Goal: Task Accomplishment & Management: Manage account settings

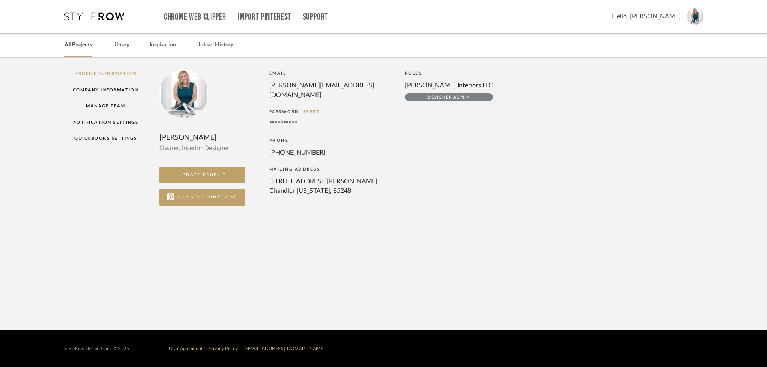
click at [79, 45] on link "All Projects" at bounding box center [78, 45] width 28 height 11
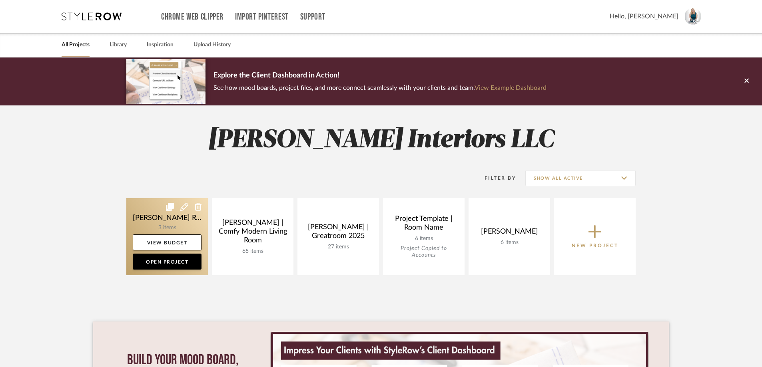
click at [176, 217] on link at bounding box center [167, 236] width 82 height 77
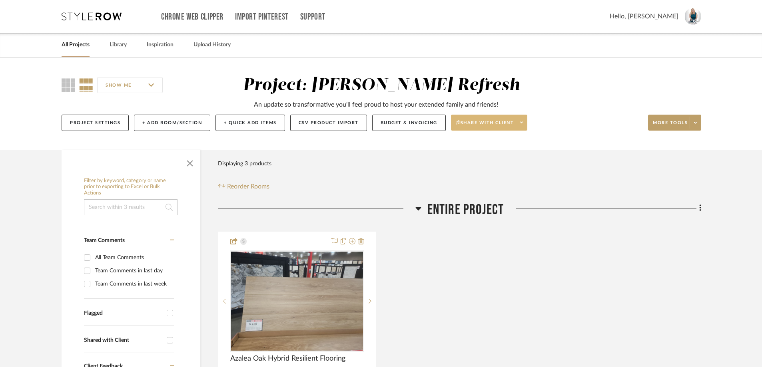
click at [525, 123] on span at bounding box center [521, 123] width 11 height 12
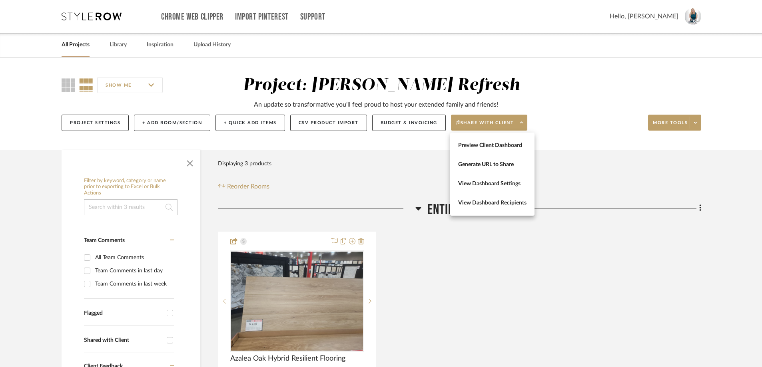
click at [428, 126] on div at bounding box center [381, 183] width 762 height 367
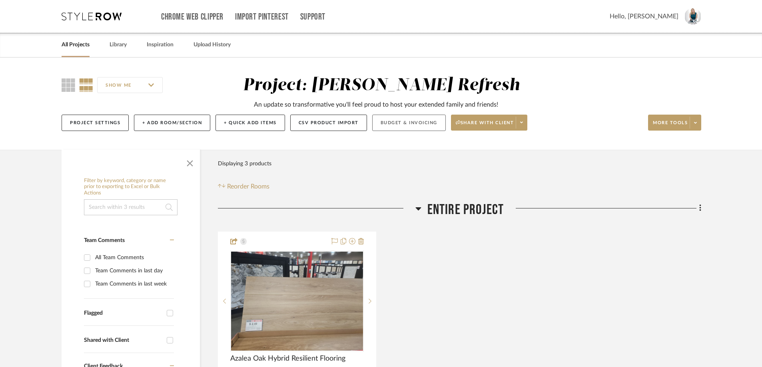
click at [425, 119] on button "Budget & Invoicing" at bounding box center [409, 123] width 74 height 16
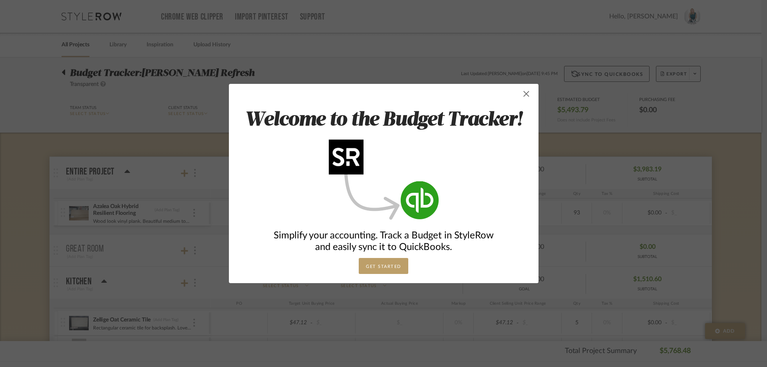
click at [521, 97] on span "button" at bounding box center [527, 94] width 16 height 16
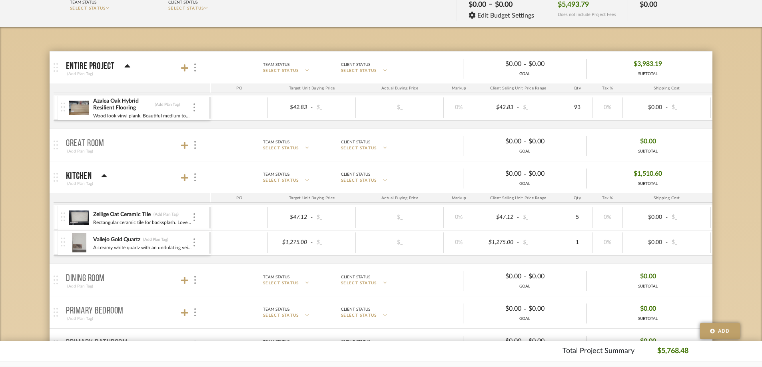
scroll to position [120, 0]
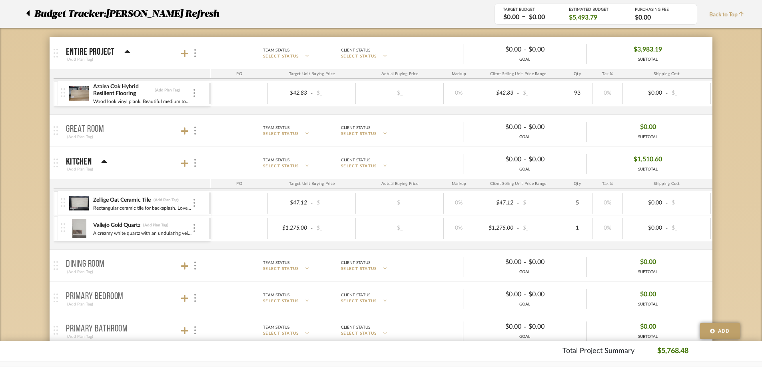
click at [28, 13] on icon at bounding box center [27, 13] width 3 height 6
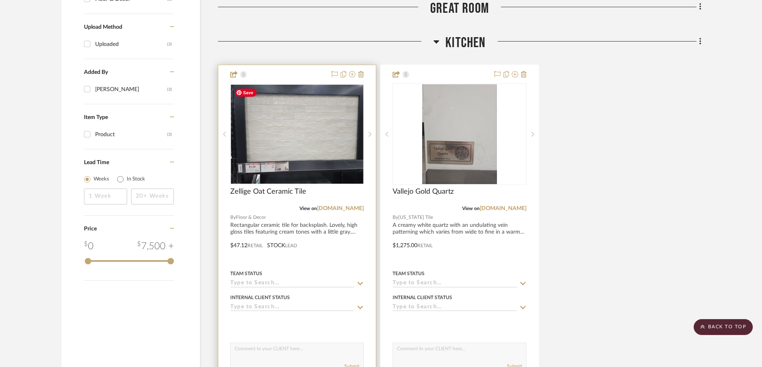
scroll to position [640, 0]
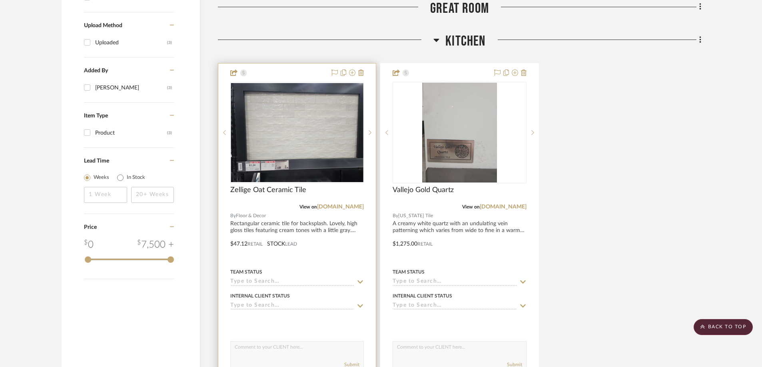
click at [370, 78] on div at bounding box center [296, 239] width 157 height 350
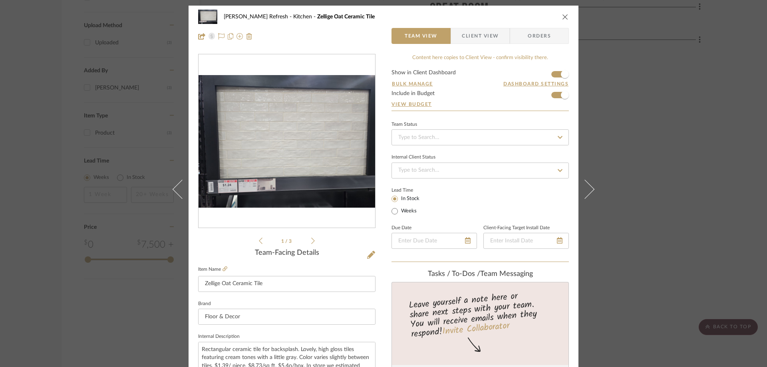
scroll to position [0, 0]
click at [499, 36] on span "Client View" at bounding box center [480, 36] width 58 height 16
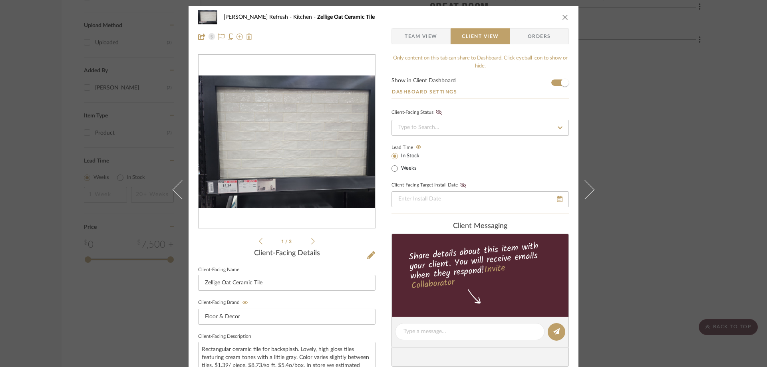
click at [562, 19] on icon "close" at bounding box center [565, 17] width 6 height 6
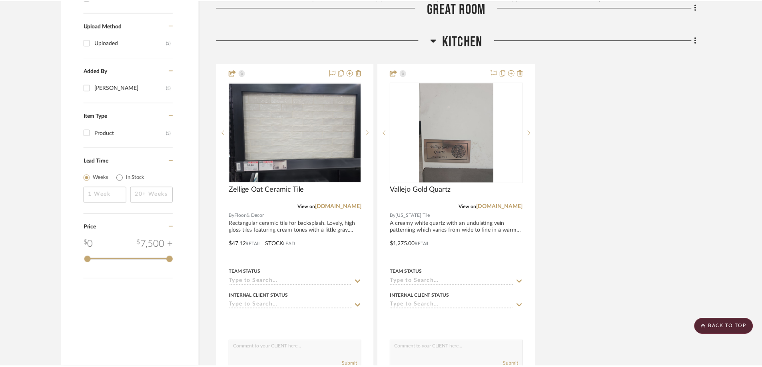
scroll to position [640, 0]
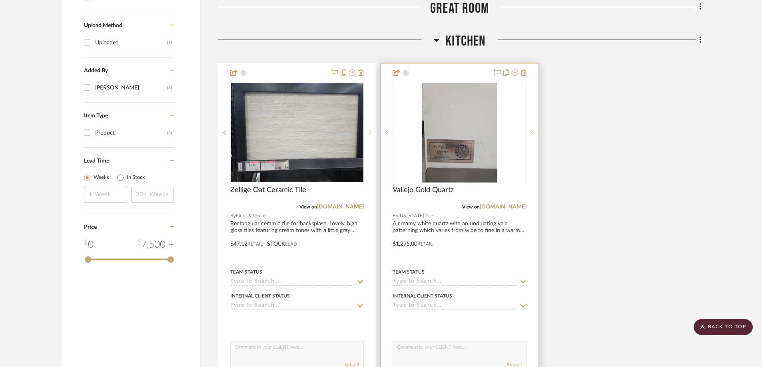
click at [516, 153] on div "0" at bounding box center [459, 132] width 133 height 101
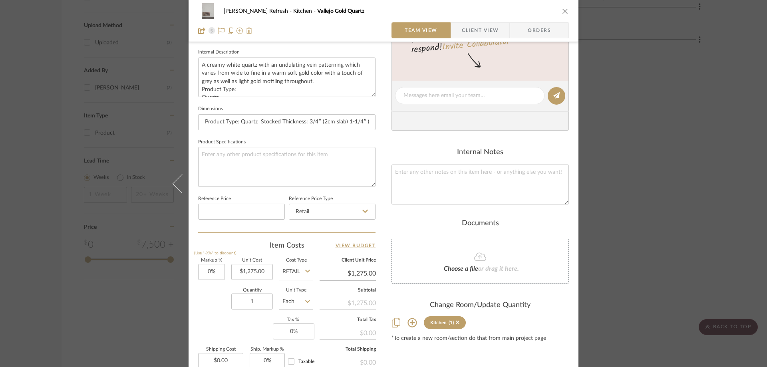
scroll to position [177, 0]
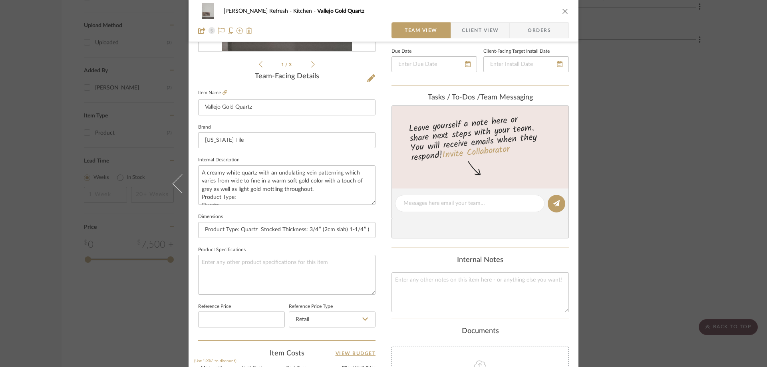
click at [562, 9] on icon "close" at bounding box center [565, 11] width 6 height 6
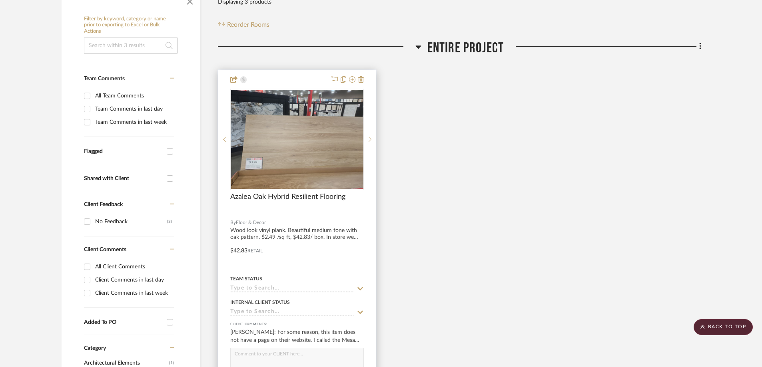
scroll to position [160, 0]
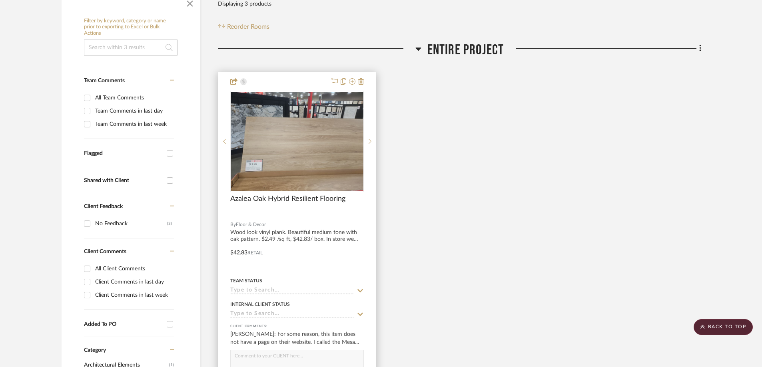
click at [305, 77] on div at bounding box center [296, 247] width 157 height 350
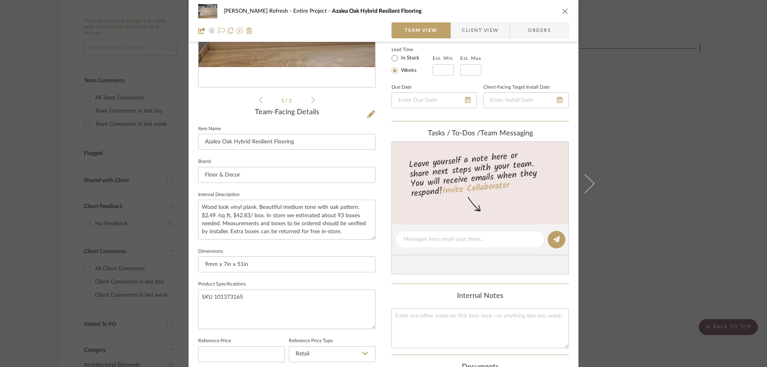
scroll to position [96, 0]
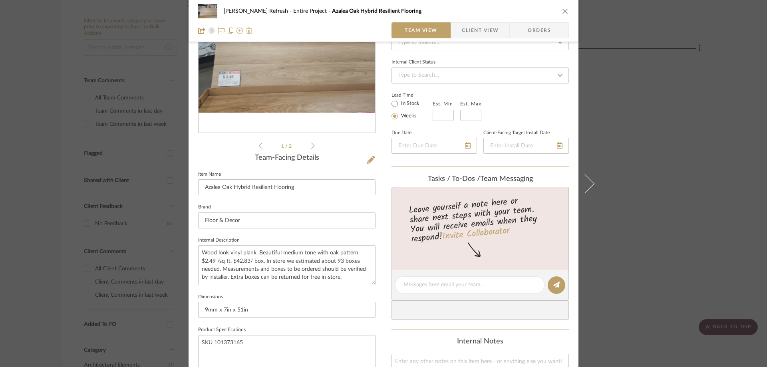
click at [562, 13] on icon "close" at bounding box center [565, 11] width 6 height 6
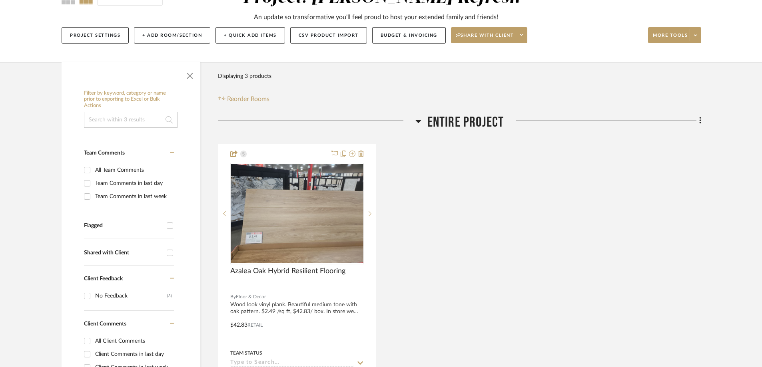
scroll to position [0, 0]
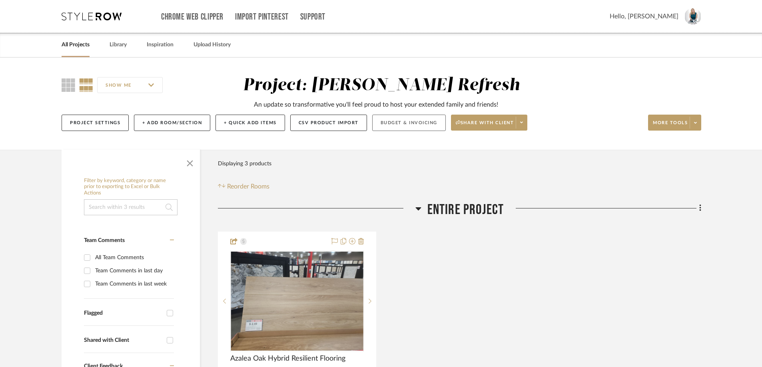
click at [410, 118] on button "Budget & Invoicing" at bounding box center [409, 123] width 74 height 16
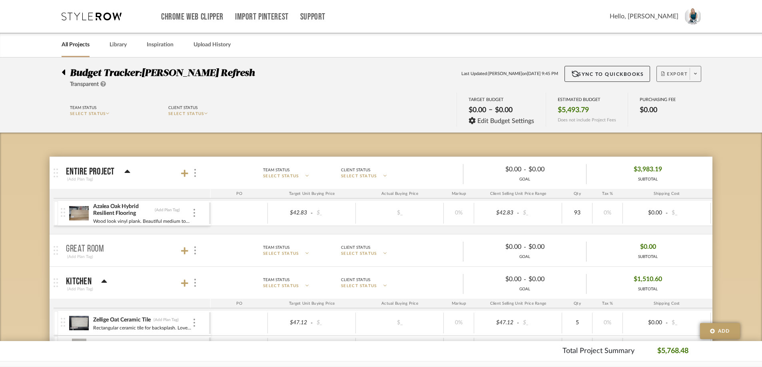
click at [676, 72] on span "Export" at bounding box center [674, 77] width 26 height 12
click at [685, 92] on button "Export PDF" at bounding box center [693, 96] width 76 height 19
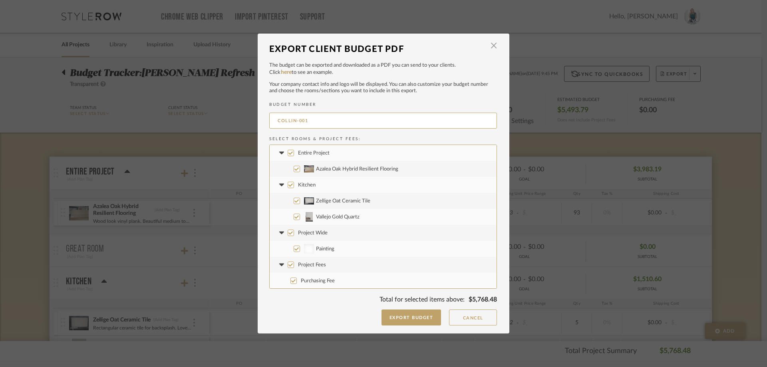
click at [279, 233] on icon at bounding box center [281, 232] width 5 height 3
click at [277, 247] on fa-icon at bounding box center [281, 249] width 8 height 8
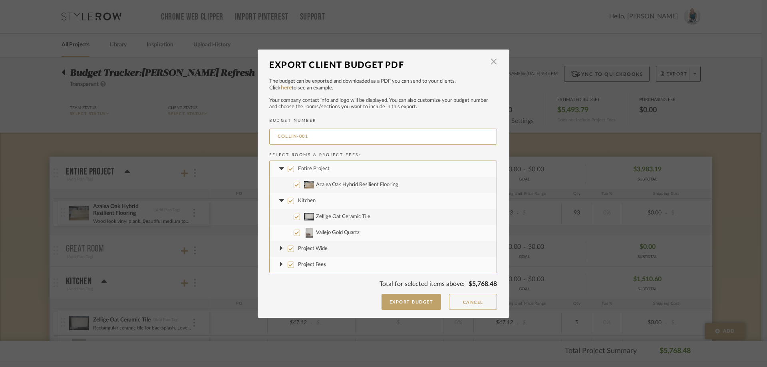
click at [284, 247] on label "Project Wide" at bounding box center [383, 249] width 227 height 16
click at [288, 247] on input "Project Wide" at bounding box center [291, 249] width 6 height 6
checkbox input "false"
click at [288, 263] on input "Project Fees" at bounding box center [291, 265] width 6 height 6
checkbox input "false"
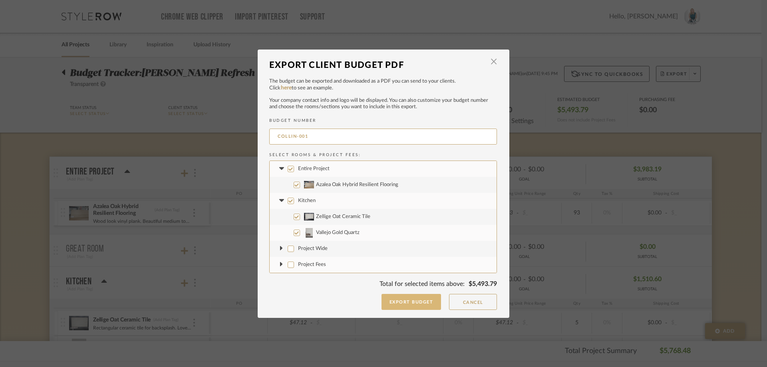
click at [417, 303] on button "Export Budget" at bounding box center [412, 302] width 60 height 16
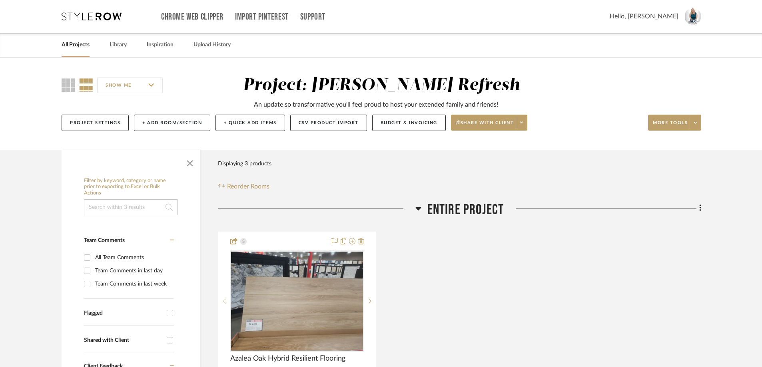
click at [486, 213] on span "Entire Project" at bounding box center [465, 209] width 77 height 17
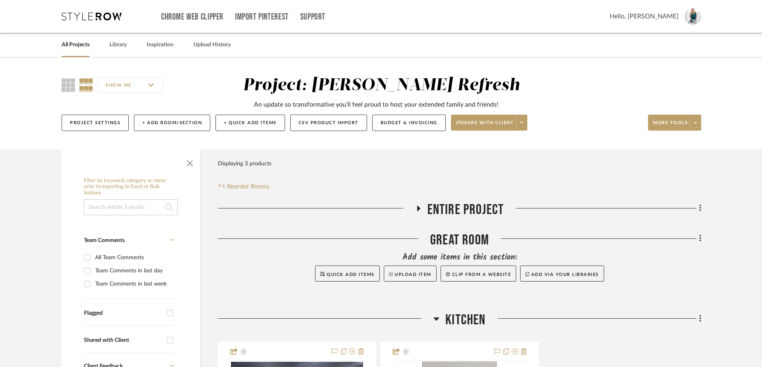
click at [486, 213] on span "Entire Project" at bounding box center [465, 209] width 77 height 17
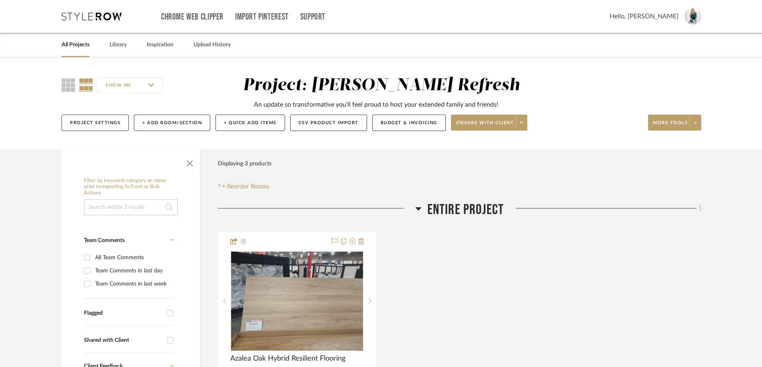
click at [698, 207] on fa-icon at bounding box center [698, 209] width 5 height 13
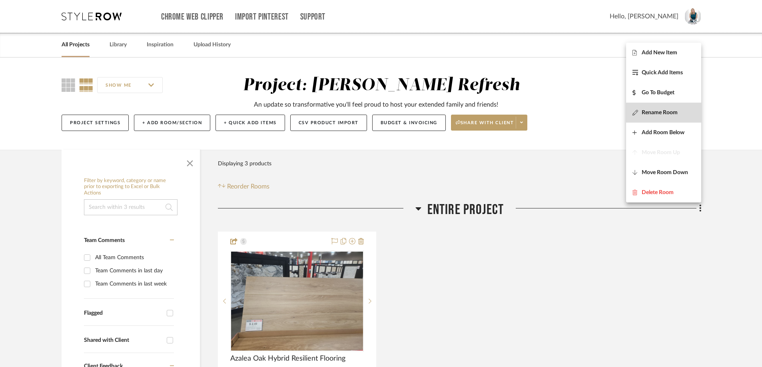
click at [661, 111] on span "Rename Room" at bounding box center [660, 112] width 36 height 7
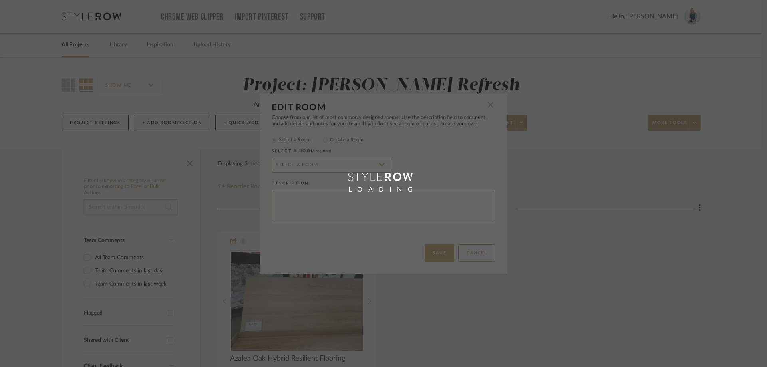
type input "Entire Project"
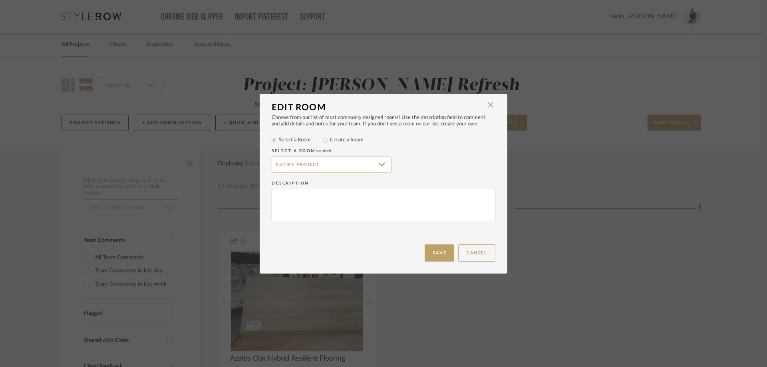
click at [319, 165] on input "Entire Project" at bounding box center [332, 165] width 120 height 16
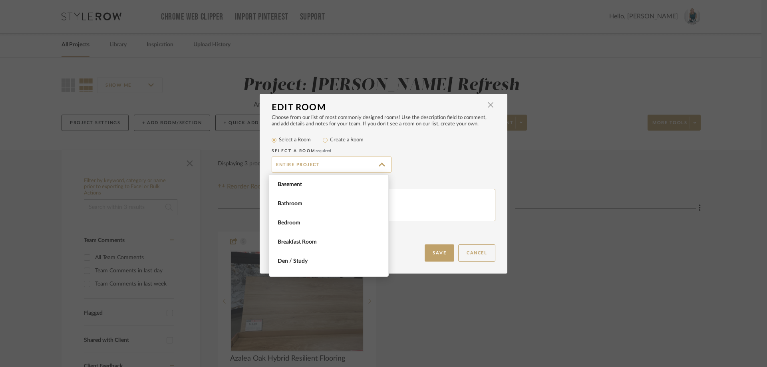
scroll to position [115, 0]
click at [319, 165] on input "Entire Project" at bounding box center [332, 165] width 120 height 16
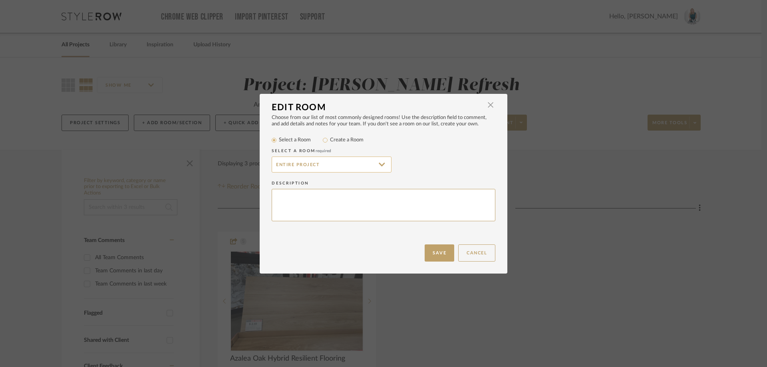
click at [317, 162] on input "Entire Project" at bounding box center [332, 165] width 120 height 16
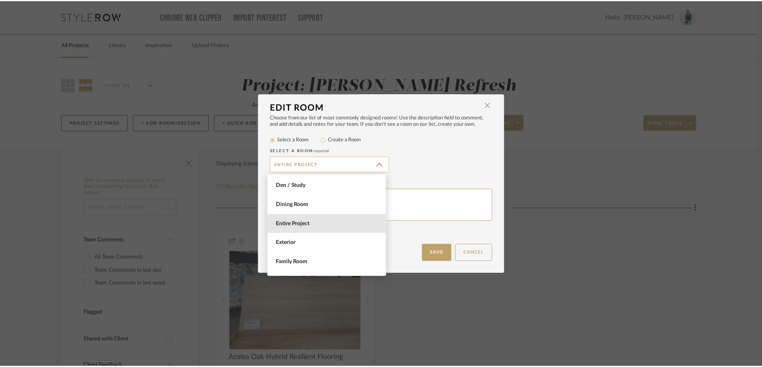
scroll to position [75, 0]
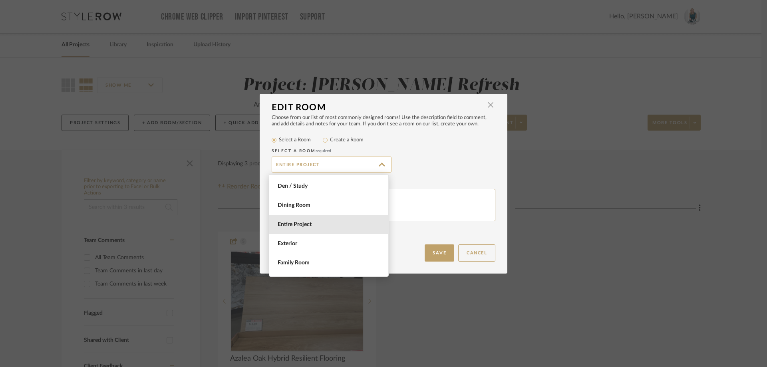
click at [306, 166] on input "Entire Project" at bounding box center [332, 165] width 120 height 16
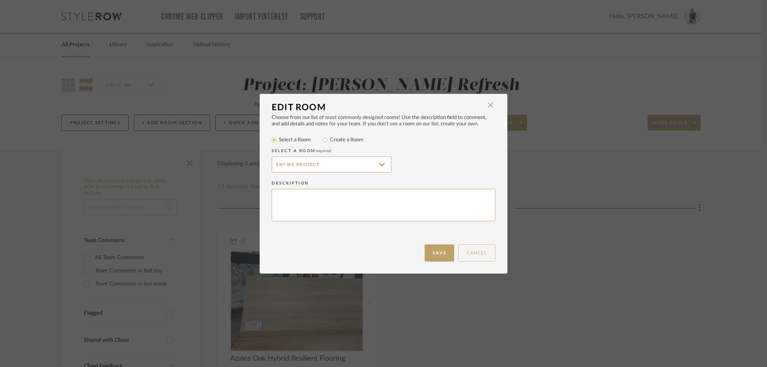
click at [470, 257] on button "Cancel" at bounding box center [476, 253] width 37 height 17
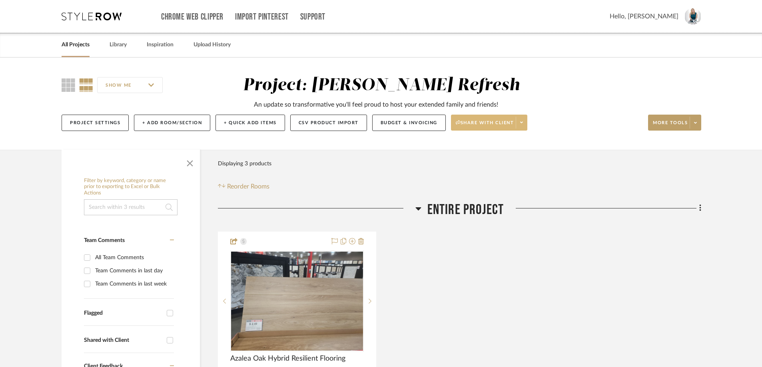
click at [523, 122] on icon at bounding box center [521, 122] width 3 height 4
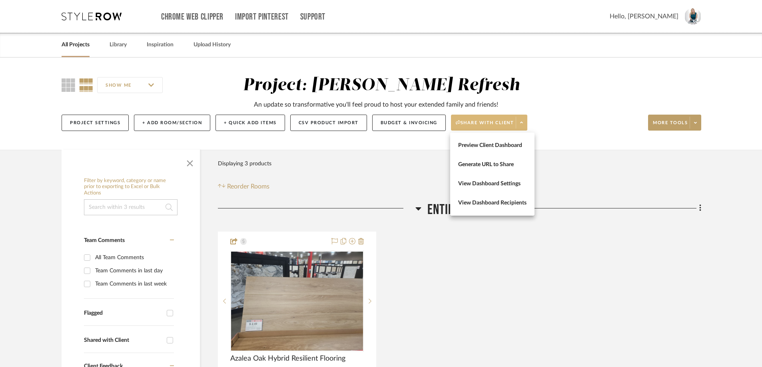
click at [426, 130] on div at bounding box center [381, 183] width 762 height 367
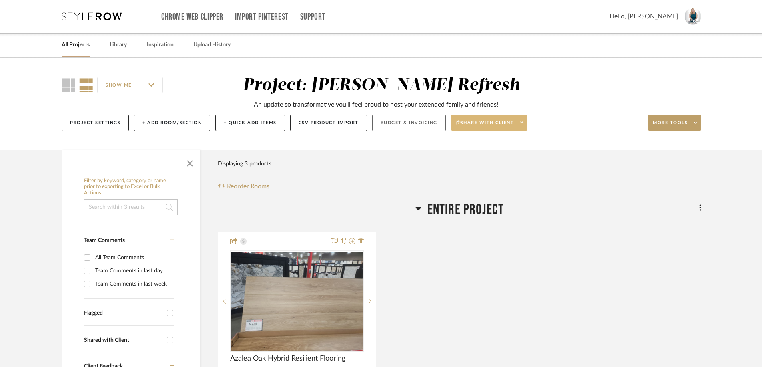
click at [423, 123] on button "Budget & Invoicing" at bounding box center [409, 123] width 74 height 16
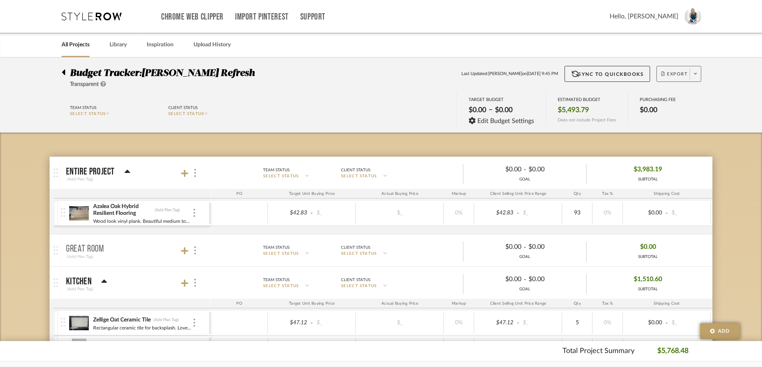
click at [692, 76] on span at bounding box center [695, 74] width 11 height 12
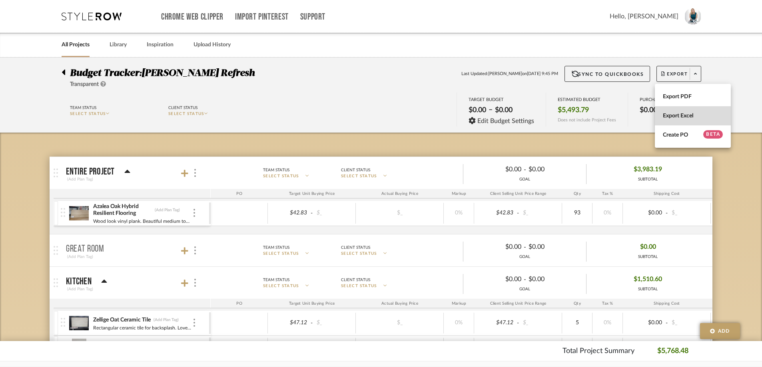
click at [686, 119] on span "Export Excel" at bounding box center [693, 116] width 60 height 7
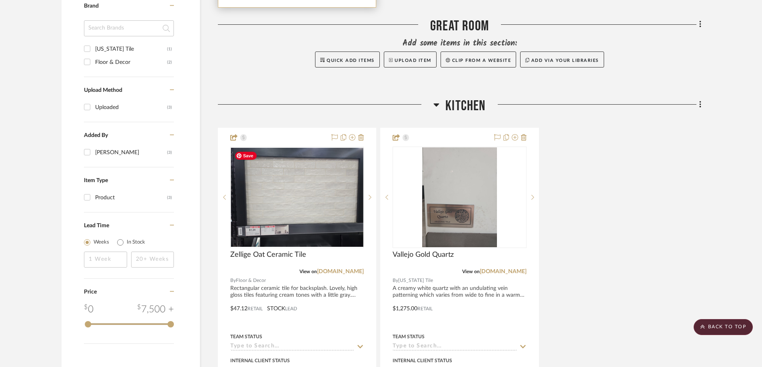
scroll to position [680, 0]
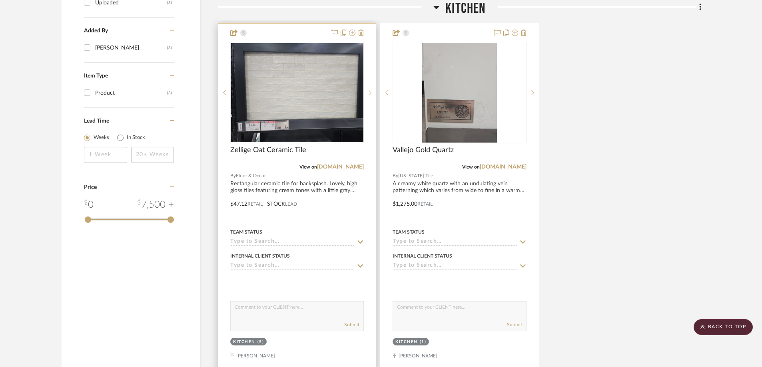
click at [344, 187] on div at bounding box center [296, 199] width 157 height 350
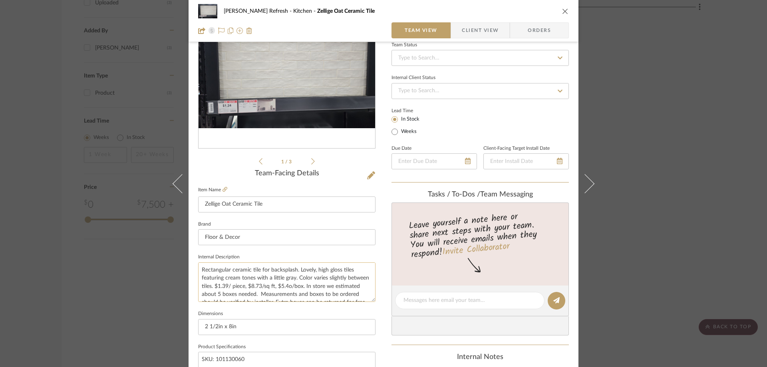
scroll to position [16, 0]
click at [568, 8] on div "[PERSON_NAME] Refresh Kitchen Zellige Oat Ceramic Tile Team View Client View Or…" at bounding box center [384, 21] width 390 height 42
click at [563, 11] on icon "close" at bounding box center [565, 11] width 6 height 6
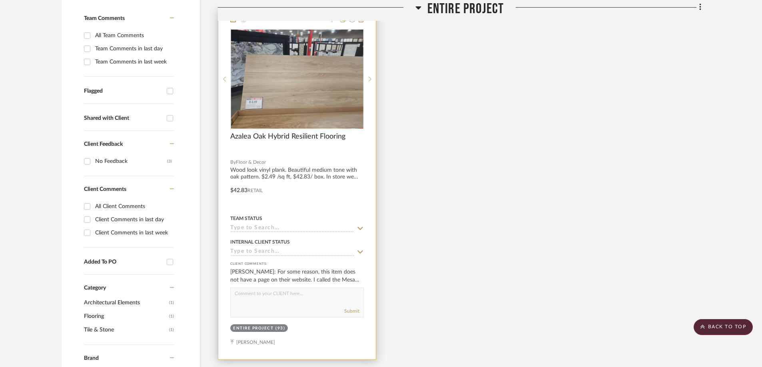
scroll to position [200, 0]
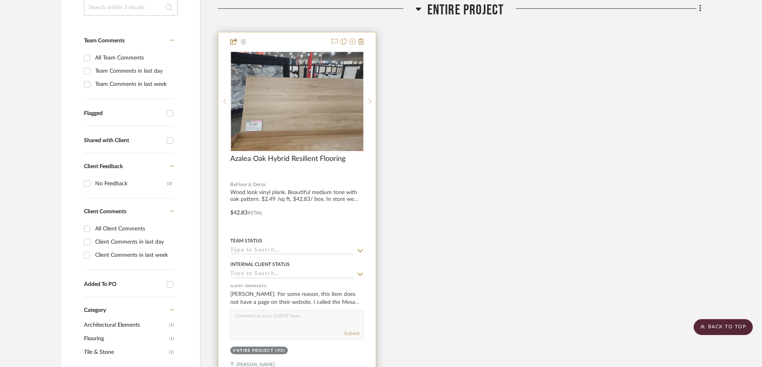
click at [351, 174] on div at bounding box center [297, 175] width 134 height 7
click at [317, 191] on div at bounding box center [296, 207] width 157 height 350
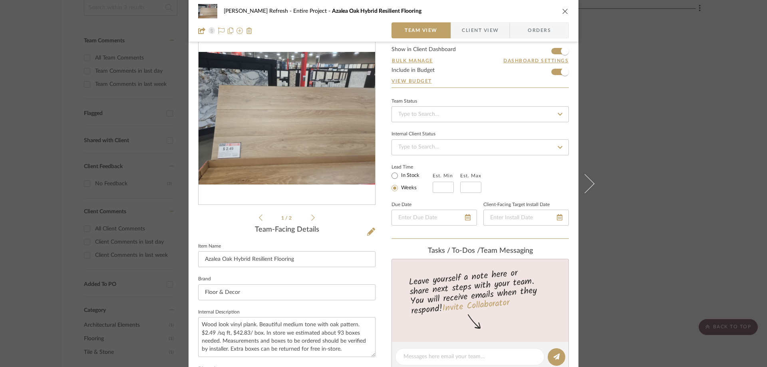
scroll to position [0, 0]
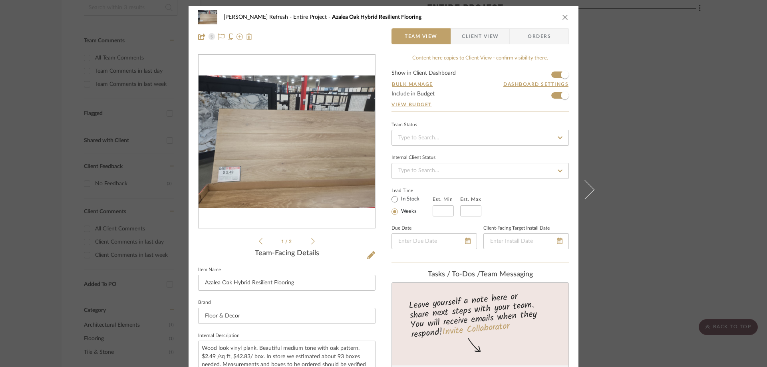
click at [563, 17] on icon "close" at bounding box center [565, 17] width 6 height 6
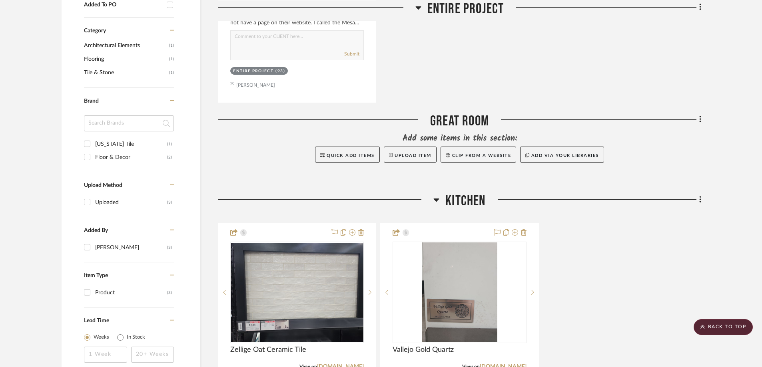
scroll to position [560, 0]
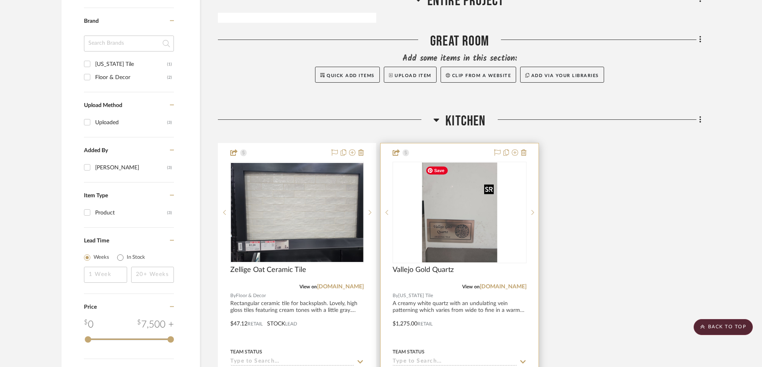
click at [474, 205] on img "0" at bounding box center [459, 213] width 75 height 100
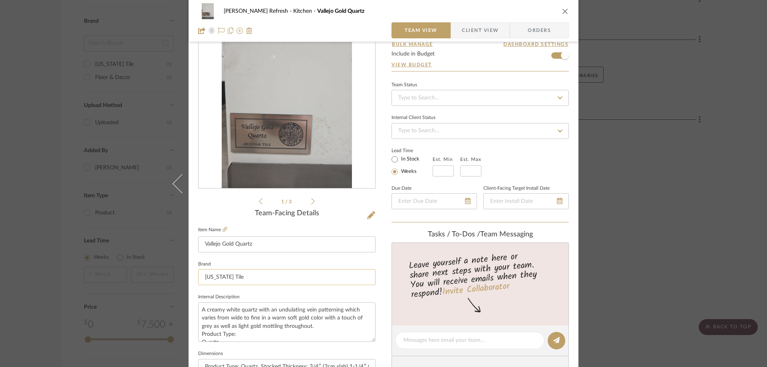
scroll to position [0, 0]
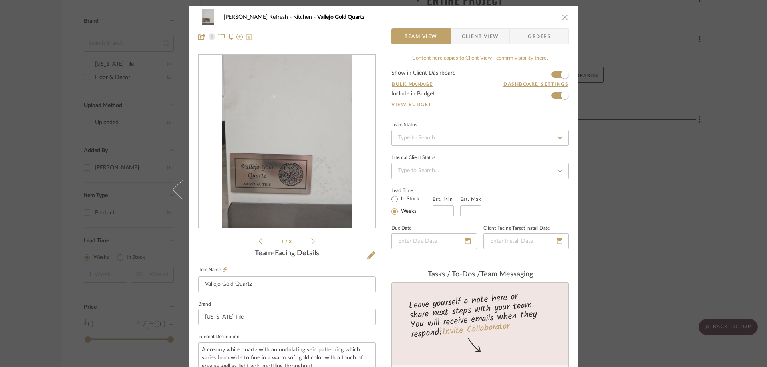
click at [562, 16] on icon "close" at bounding box center [565, 17] width 6 height 6
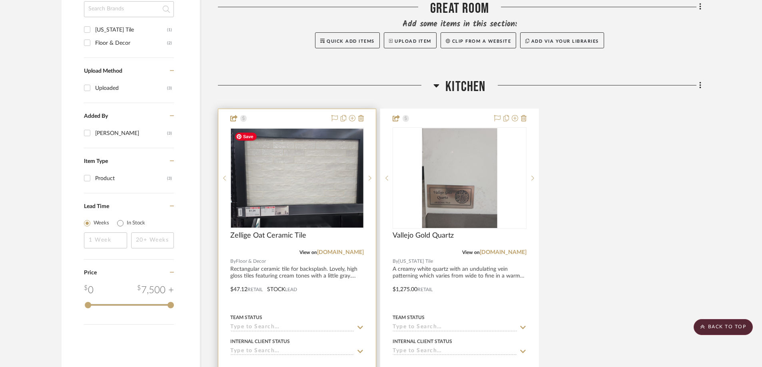
scroll to position [640, 0]
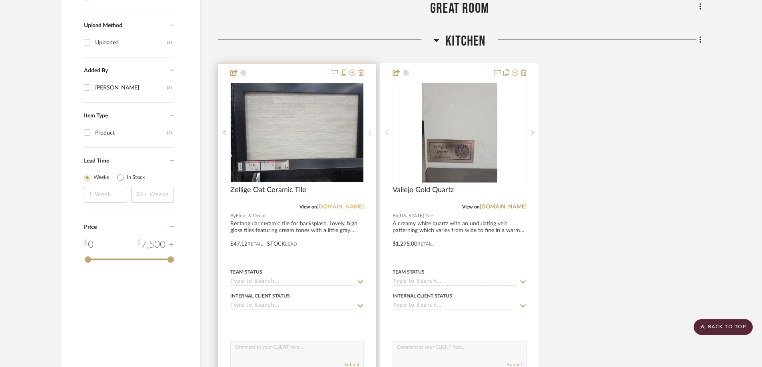
click at [328, 205] on link "[DOMAIN_NAME]" at bounding box center [340, 207] width 47 height 6
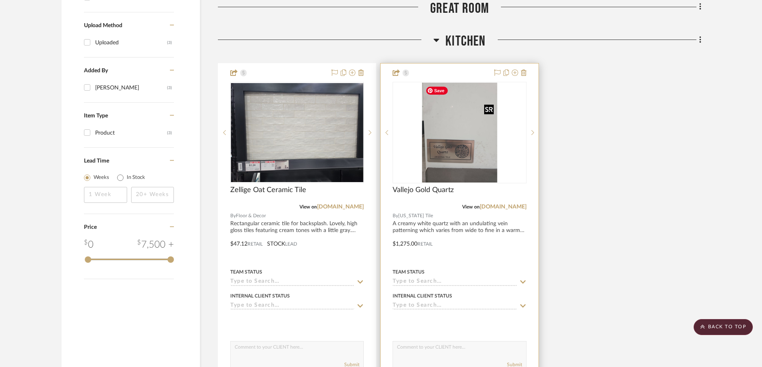
click at [464, 121] on img "0" at bounding box center [459, 133] width 75 height 100
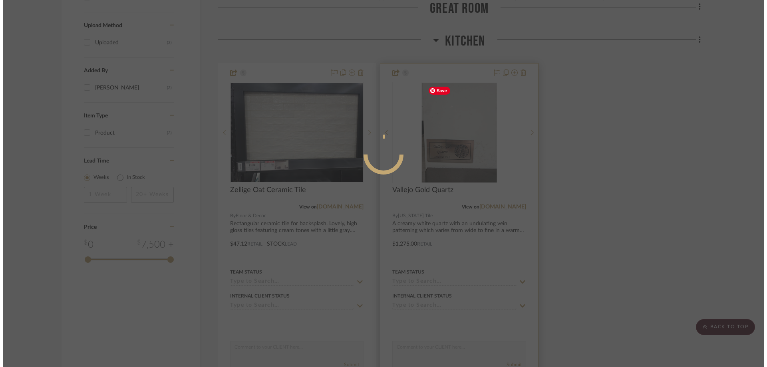
scroll to position [0, 0]
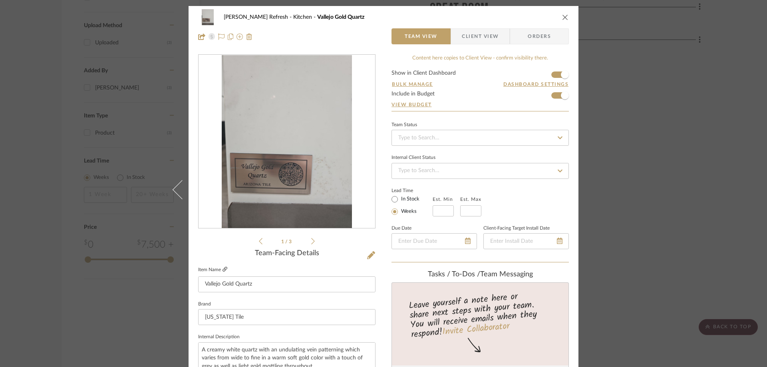
click at [223, 271] on icon at bounding box center [225, 269] width 5 height 5
click at [564, 16] on icon "close" at bounding box center [565, 17] width 6 height 6
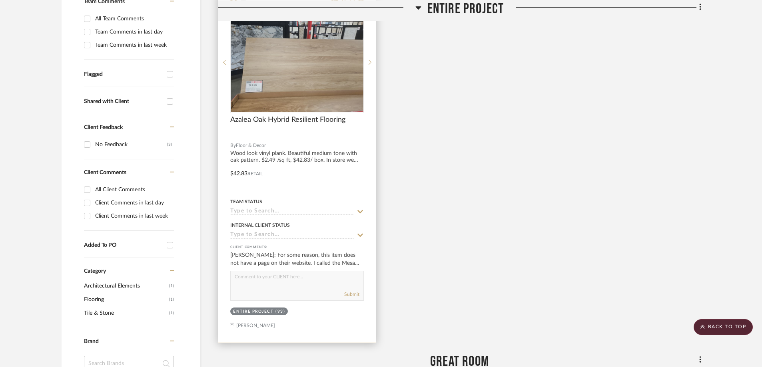
scroll to position [200, 0]
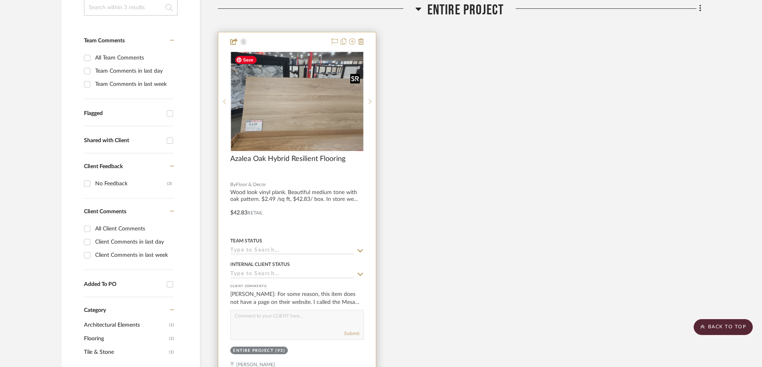
click at [322, 80] on img "0" at bounding box center [297, 101] width 132 height 99
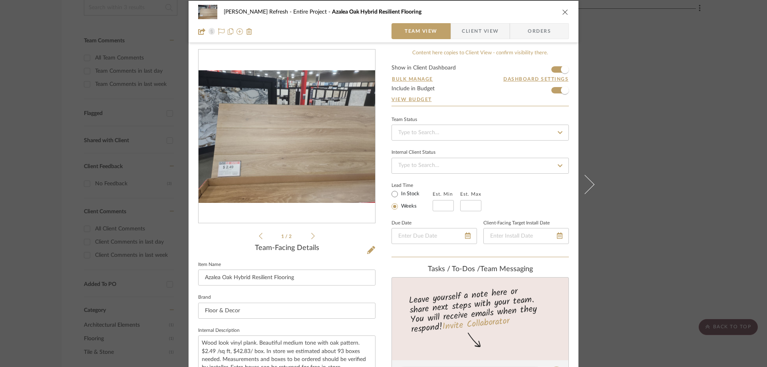
scroll to position [0, 0]
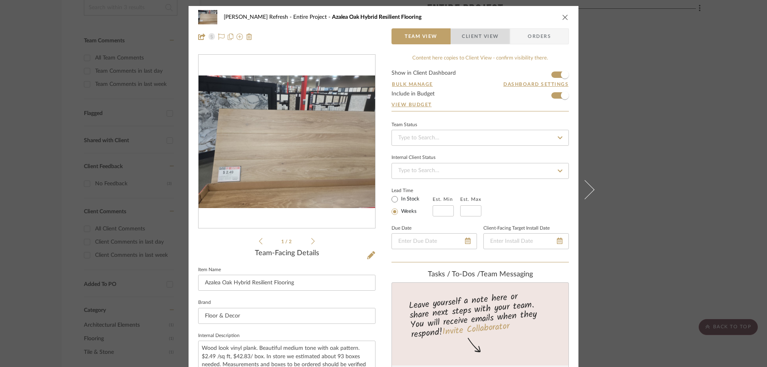
click at [468, 36] on span "Client View" at bounding box center [480, 36] width 37 height 16
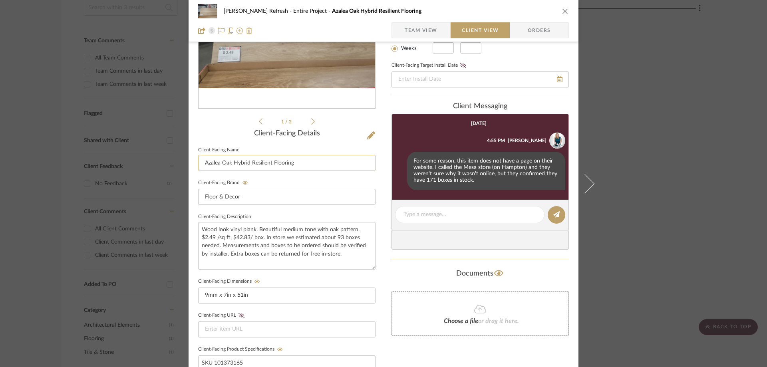
scroll to position [240, 0]
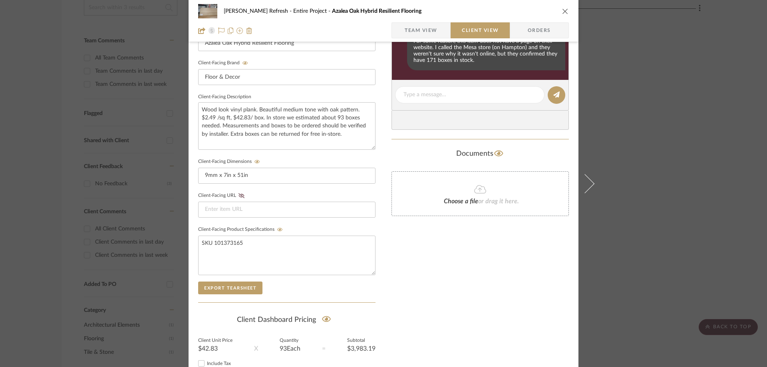
click at [562, 10] on icon "close" at bounding box center [565, 11] width 6 height 6
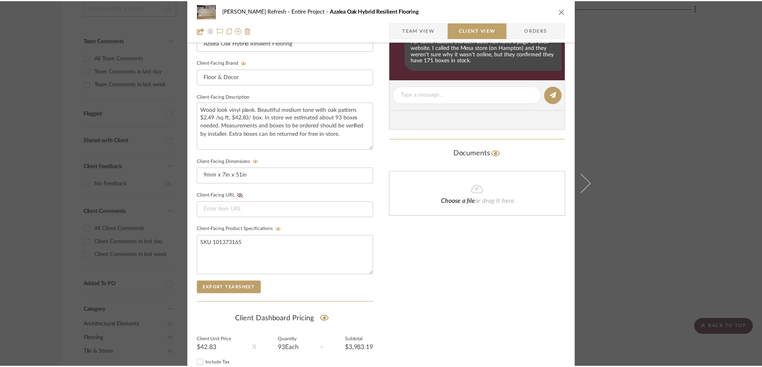
scroll to position [200, 0]
